Goal: Book appointment/travel/reservation

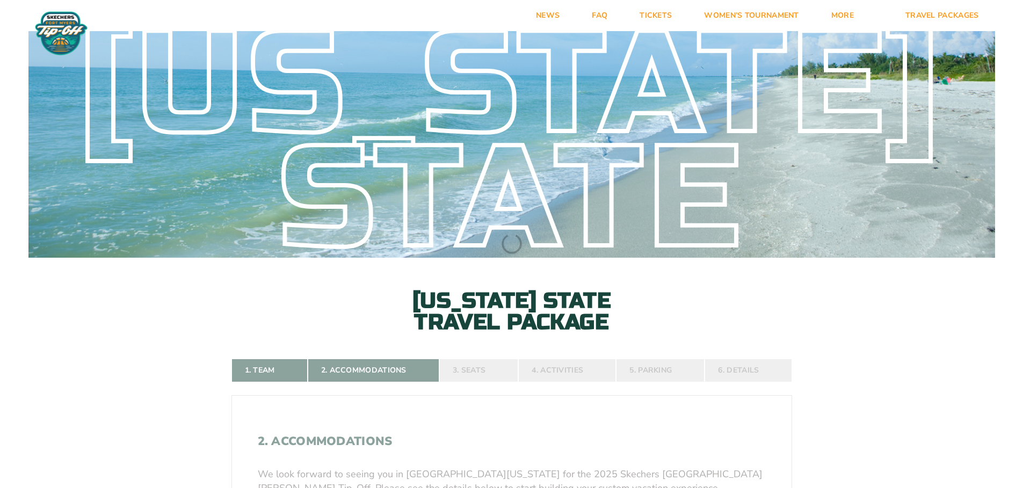
select select
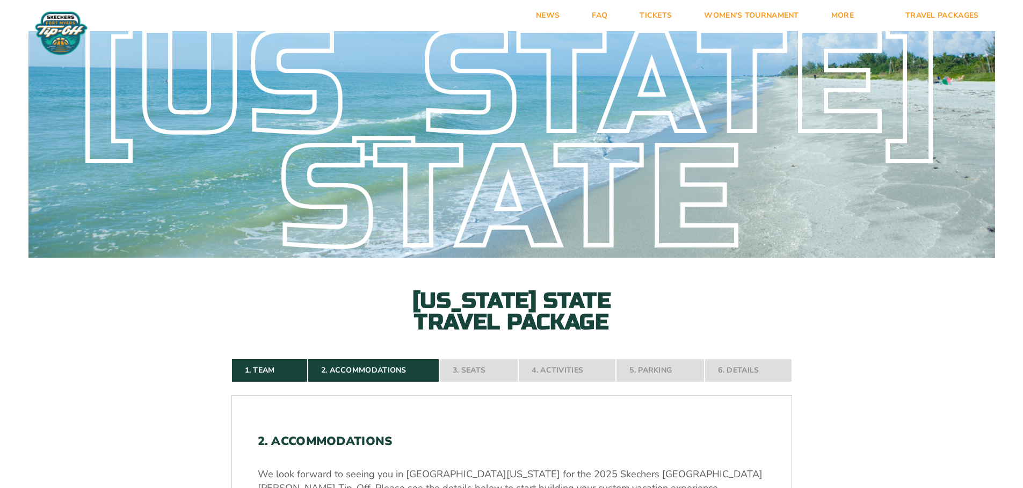
select select
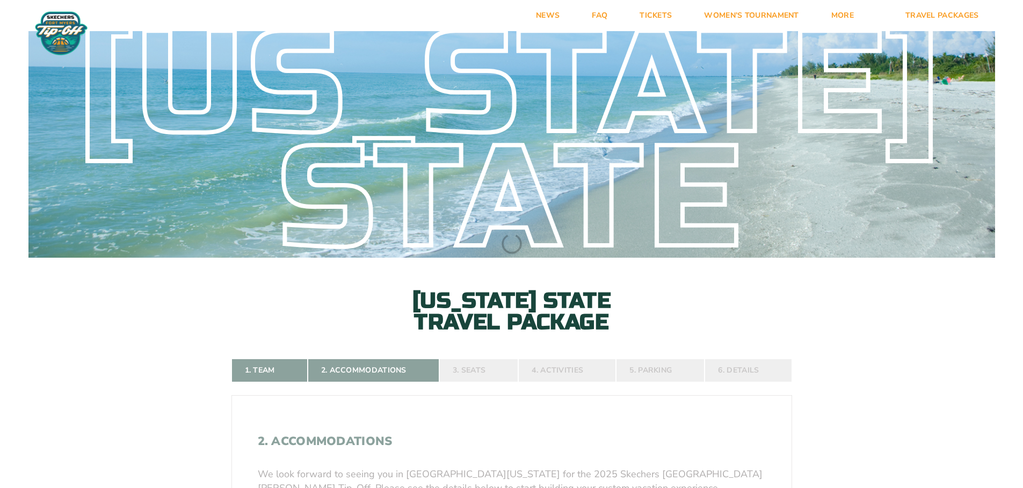
select select
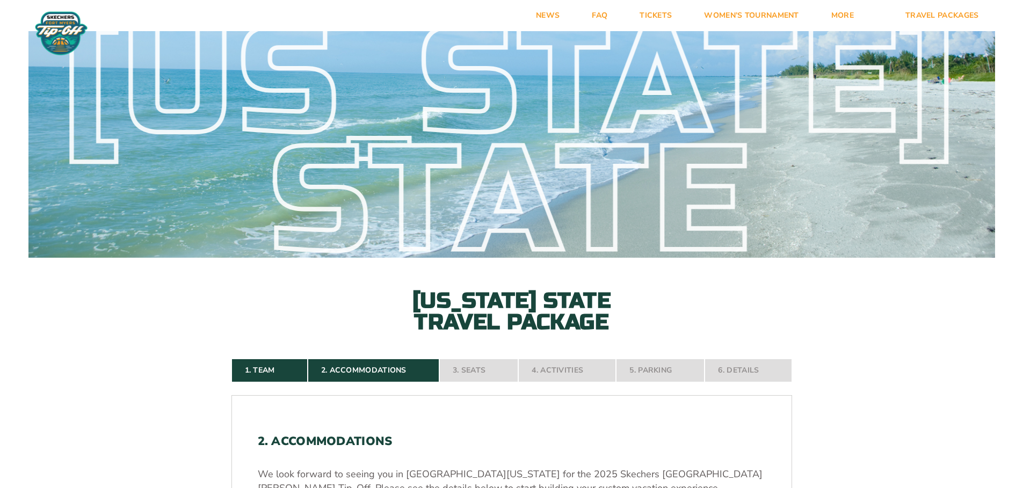
select select
